Goal: Information Seeking & Learning: Learn about a topic

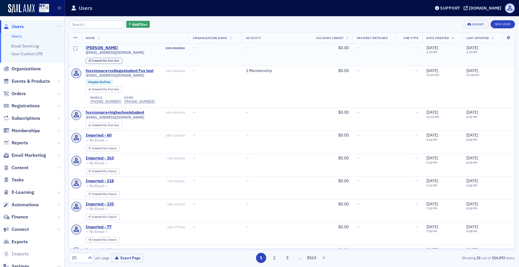
click at [74, 48] on input "checkbox" at bounding box center [75, 48] width 4 height 4
click at [76, 49] on input "checkbox" at bounding box center [75, 48] width 4 height 4
click at [505, 36] on icon at bounding box center [508, 37] width 12 height 3
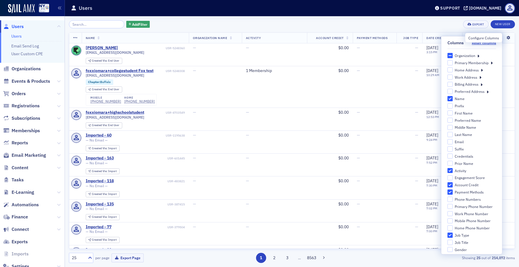
click at [505, 36] on icon at bounding box center [508, 37] width 12 height 3
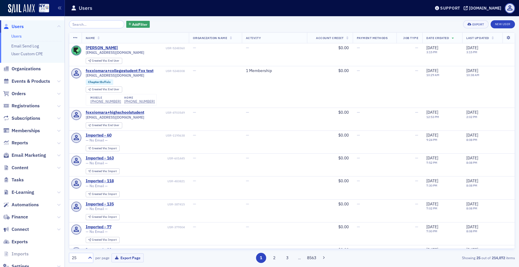
click at [76, 36] on icon at bounding box center [75, 38] width 4 height 5
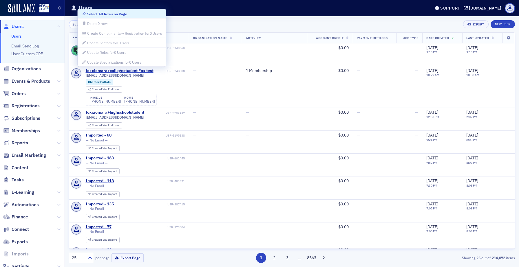
click at [76, 36] on icon at bounding box center [75, 38] width 4 height 5
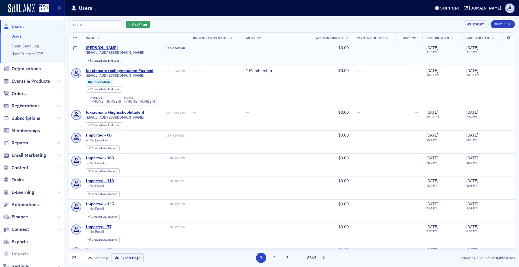
click at [75, 47] on input "checkbox" at bounding box center [75, 48] width 4 height 4
click at [75, 38] on icon at bounding box center [75, 38] width 4 height 5
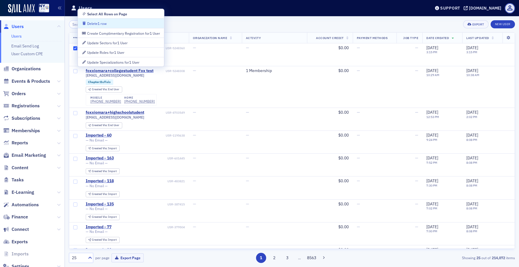
click at [88, 22] on div "Delete 1 row" at bounding box center [96, 23] width 19 height 3
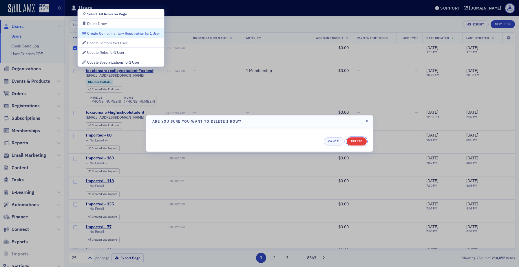
click at [355, 141] on button "Delete" at bounding box center [356, 141] width 20 height 8
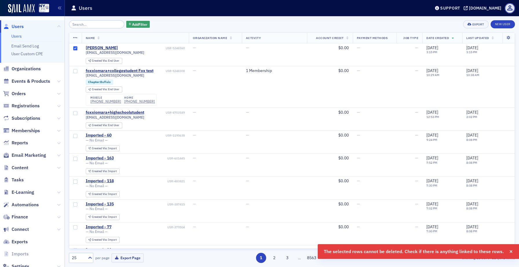
click at [76, 38] on icon at bounding box center [75, 38] width 4 height 5
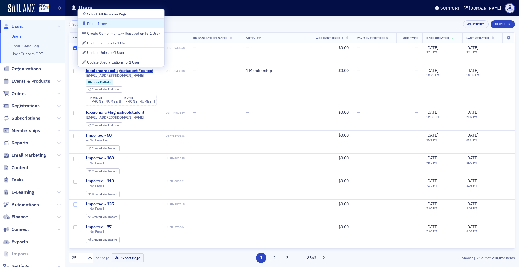
click at [201, 15] on header "Users Support [DOMAIN_NAME]" at bounding box center [292, 8] width 454 height 16
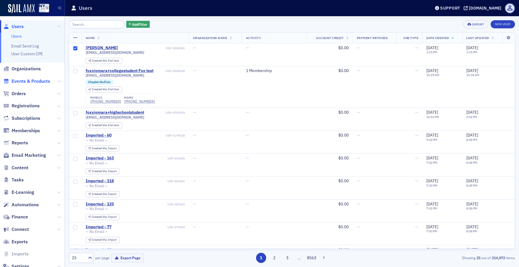
click at [29, 79] on span "Events & Products" at bounding box center [31, 81] width 38 height 6
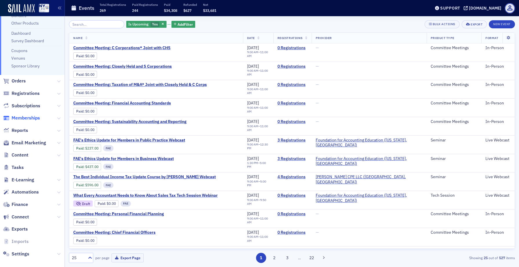
scroll to position [72, 0]
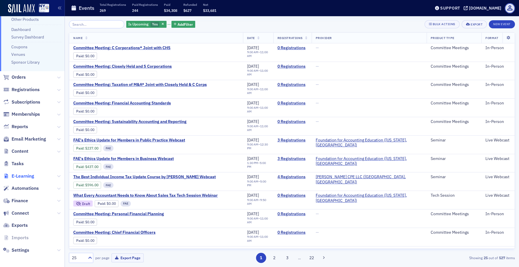
click at [21, 177] on span "E-Learning" at bounding box center [23, 176] width 23 height 6
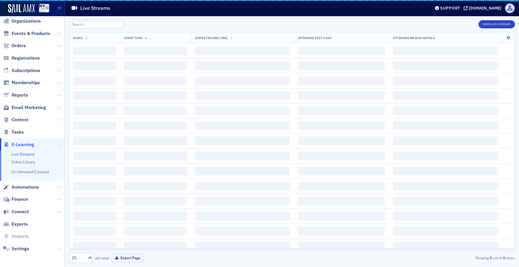
scroll to position [18, 0]
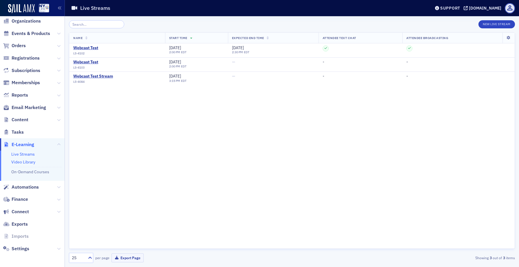
click at [30, 161] on link "Video Library" at bounding box center [23, 161] width 24 height 5
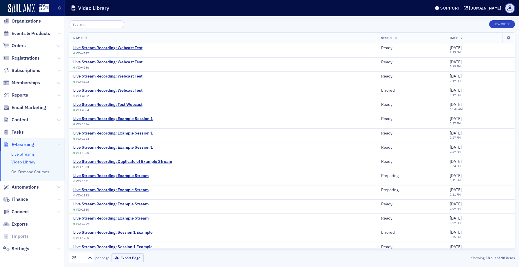
click at [31, 153] on link "Live Streams" at bounding box center [22, 154] width 23 height 5
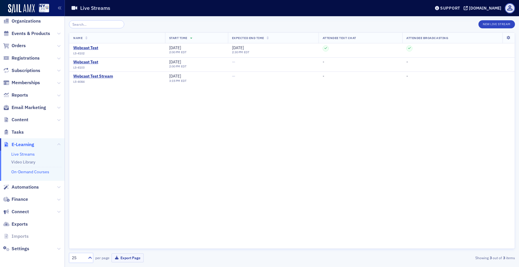
click at [34, 173] on link "On-Demand Courses" at bounding box center [30, 171] width 38 height 5
